Goal: Entertainment & Leisure: Consume media (video, audio)

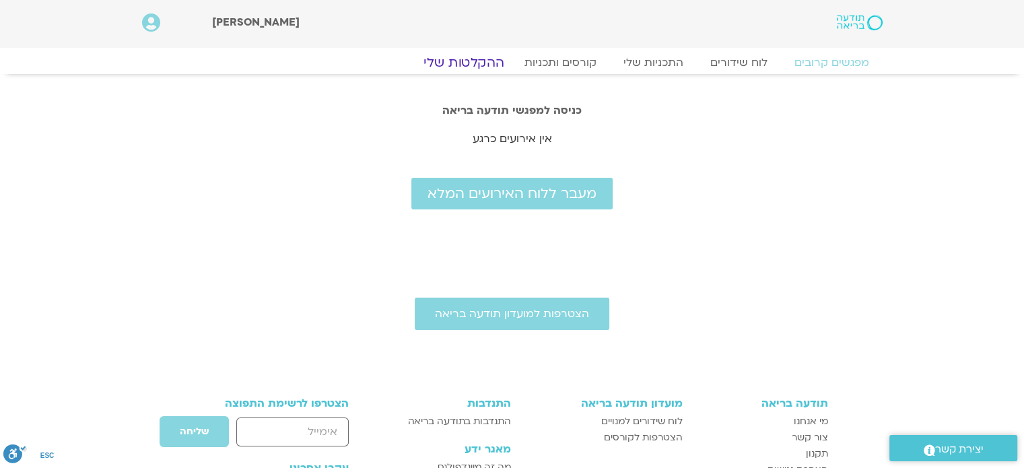
click at [484, 65] on link "ההקלטות שלי" at bounding box center [463, 63] width 113 height 16
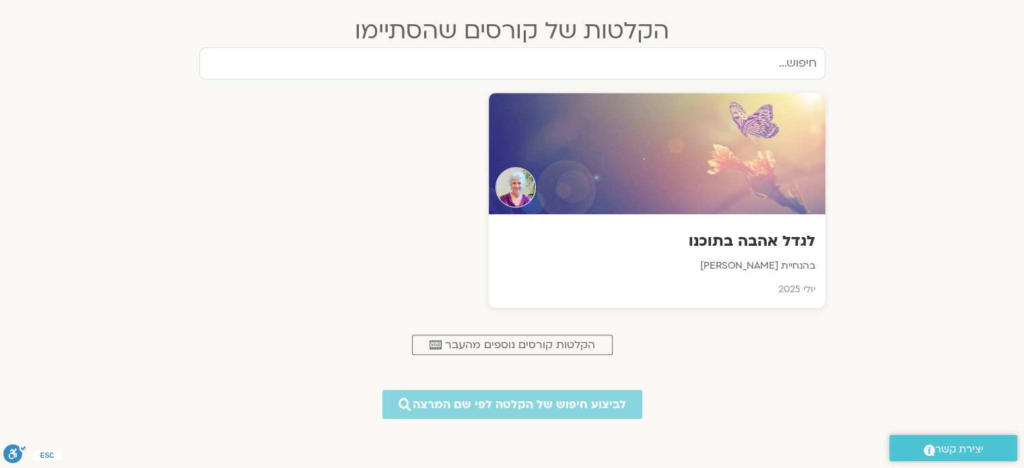
scroll to position [740, 0]
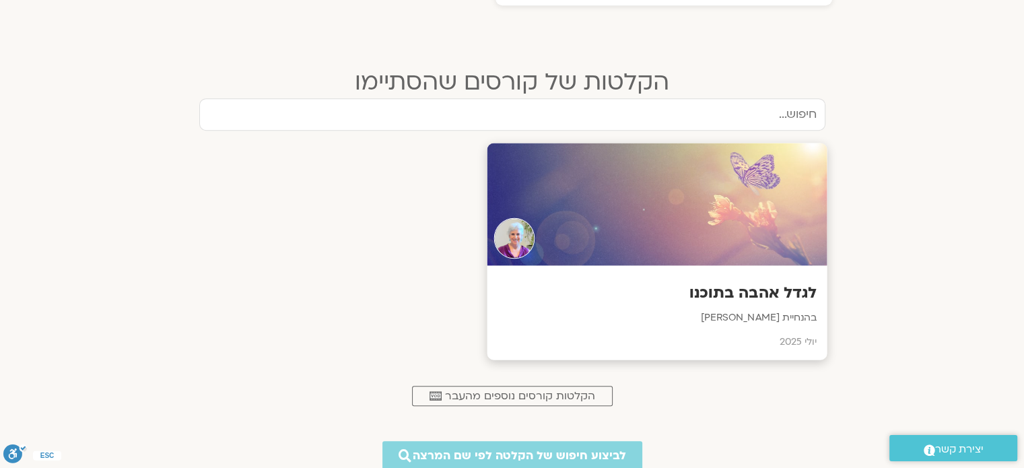
click at [639, 216] on div at bounding box center [657, 204] width 340 height 122
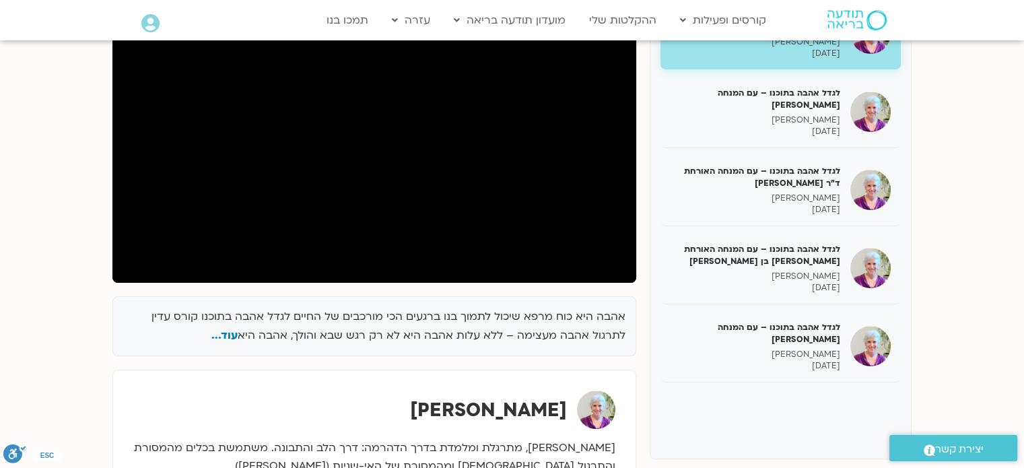
scroll to position [269, 0]
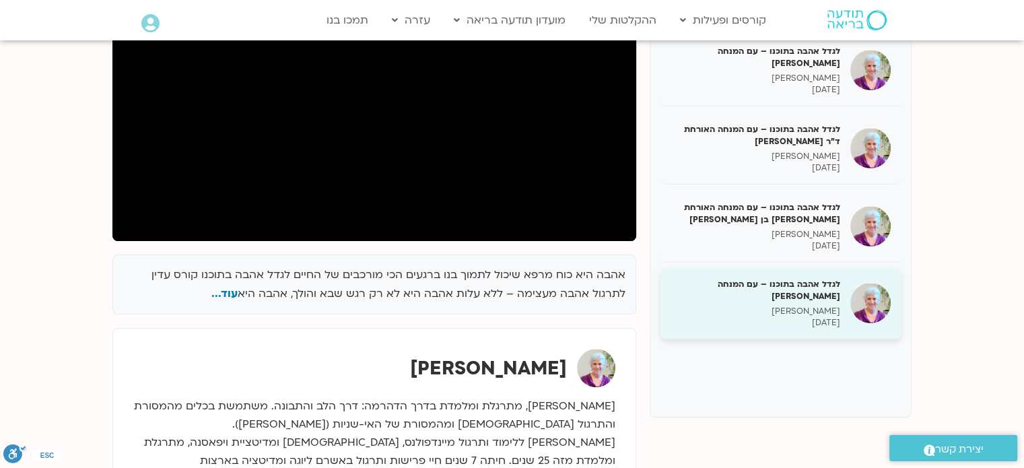
click at [764, 292] on h5 "לגדל אהבה בתוכנו – עם המנחה [PERSON_NAME]" at bounding box center [755, 290] width 170 height 24
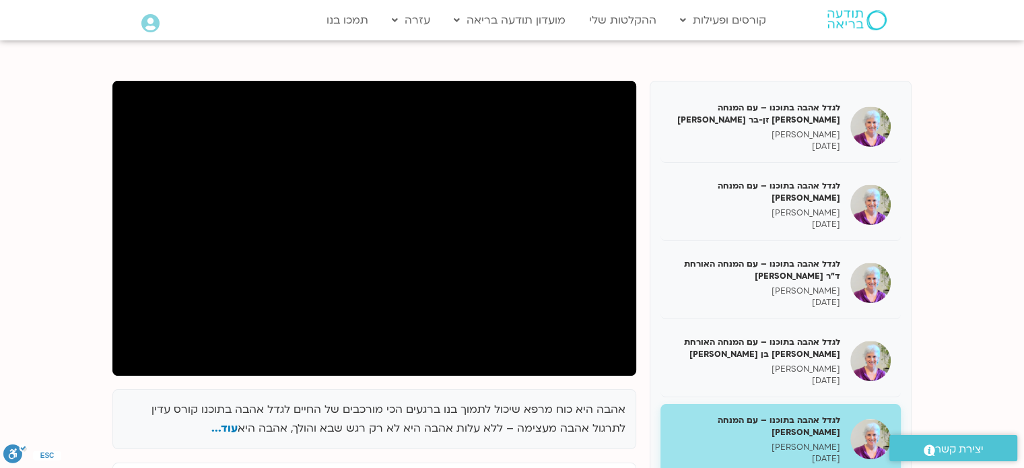
click at [463, 396] on div "אהבה היא כוח מרפא שיכול לתמוך בנו ברגעים הכי מורכבים של החיים לגדל אהבה בתוכנו …" at bounding box center [374, 419] width 524 height 61
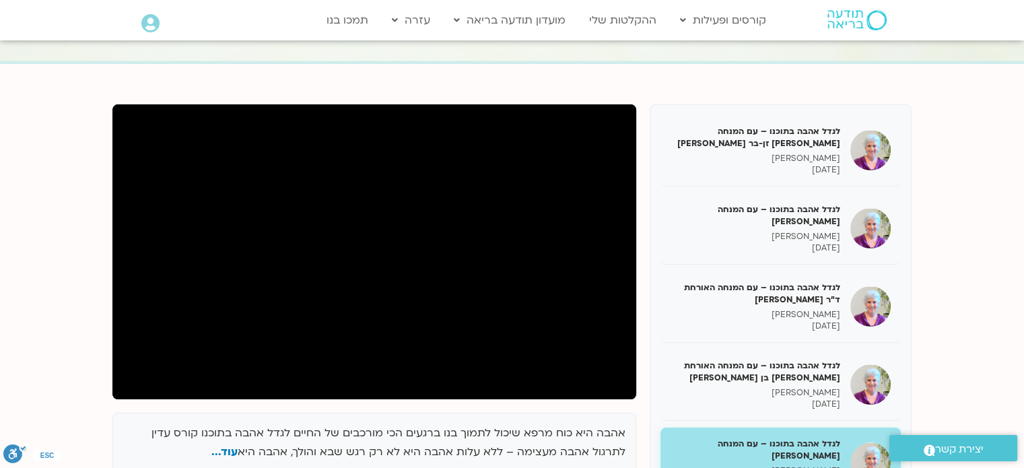
scroll to position [135, 0]
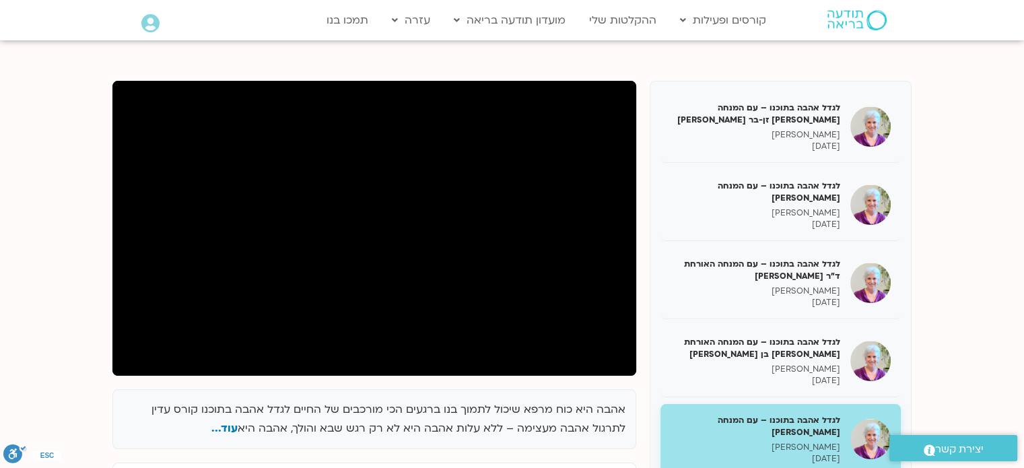
click at [17, 320] on section "אהבה היא כוח מרפא שיכול לתמוך בנו ברגעים הכי מורכבים של החיים לגדל אהבה בתוכנו …" at bounding box center [512, 380] width 1024 height 680
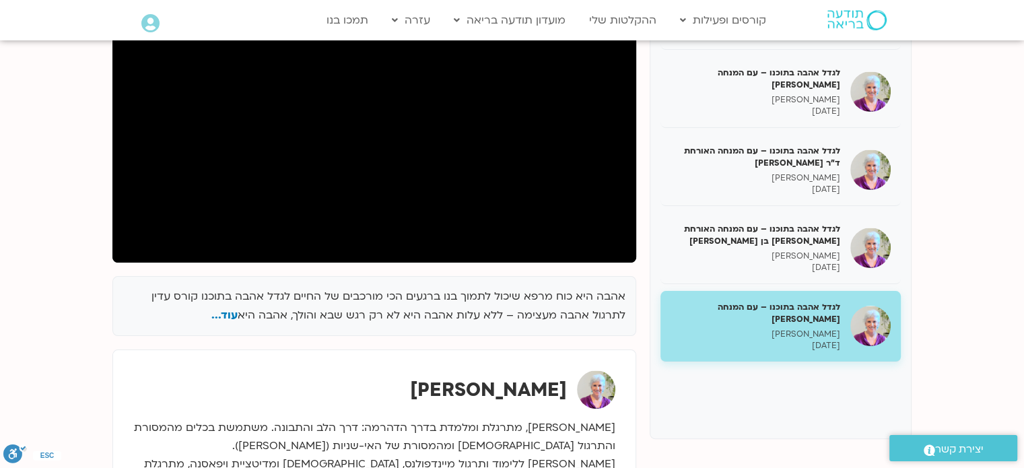
scroll to position [202, 0]
